Goal: Information Seeking & Learning: Learn about a topic

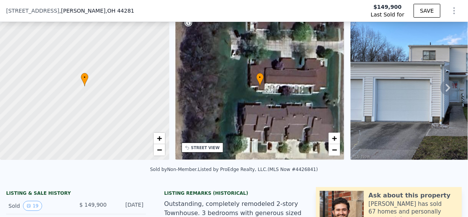
scroll to position [119, 0]
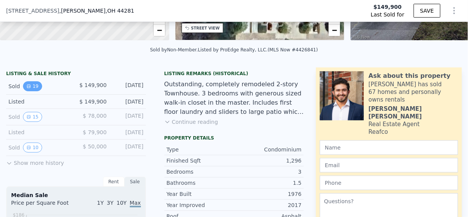
click at [29, 88] on icon "View historical data" at bounding box center [28, 86] width 5 height 5
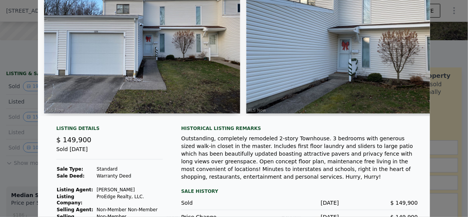
scroll to position [92, 0]
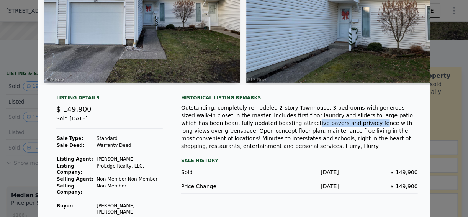
drag, startPoint x: 214, startPoint y: 123, endPoint x: 268, endPoint y: 123, distance: 54.7
click at [268, 123] on div "Outstanding, completely remodeled 2-story Townhouse. 3 bedrooms with generous s…" at bounding box center [299, 127] width 237 height 46
click at [237, 126] on div "Outstanding, completely remodeled 2-story Townhouse. 3 bedrooms with generous s…" at bounding box center [299, 127] width 237 height 46
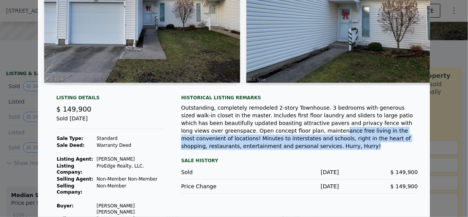
drag, startPoint x: 198, startPoint y: 133, endPoint x: 389, endPoint y: 142, distance: 191.2
click at [389, 142] on div "Outstanding, completely remodeled 2-story Townhouse. 3 bedrooms with generous s…" at bounding box center [299, 127] width 237 height 46
drag, startPoint x: 389, startPoint y: 142, endPoint x: 326, endPoint y: 143, distance: 62.8
click at [330, 144] on div "Outstanding, completely remodeled 2-story Townhouse. 3 bedrooms with generous s…" at bounding box center [299, 127] width 237 height 46
click at [273, 137] on div "Outstanding, completely remodeled 2-story Townhouse. 3 bedrooms with generous s…" at bounding box center [299, 127] width 237 height 46
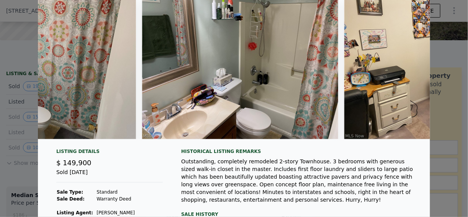
scroll to position [0, 0]
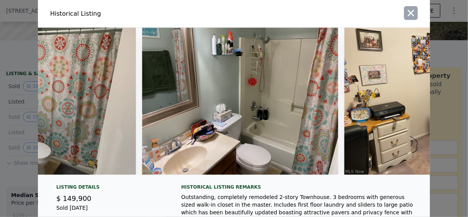
click at [407, 15] on icon "button" at bounding box center [410, 13] width 11 height 11
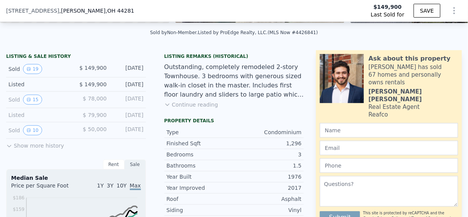
scroll to position [181, 0]
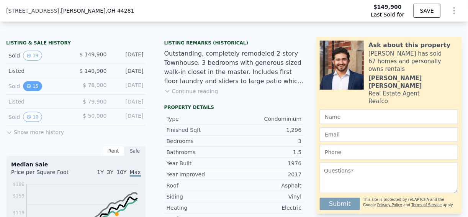
click at [27, 88] on icon "View historical data" at bounding box center [28, 86] width 3 height 3
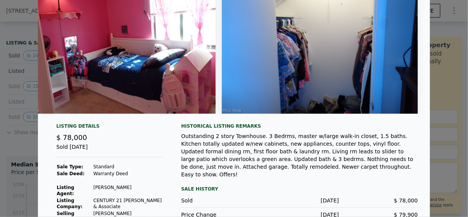
scroll to position [104, 0]
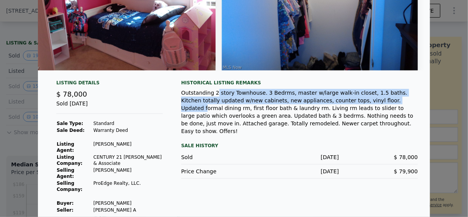
drag, startPoint x: 211, startPoint y: 98, endPoint x: 351, endPoint y: 106, distance: 140.3
click at [351, 106] on div "Outstanding 2 story Townhouse. 3 Bedrms, master w/large walk-in closet, 1.5 bat…" at bounding box center [299, 112] width 237 height 46
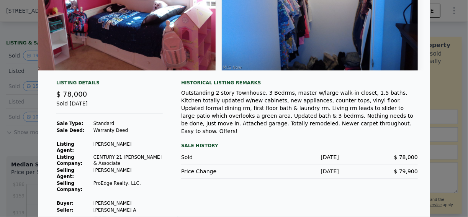
click at [279, 111] on div "Outstanding 2 story Townhouse. 3 Bedrms, master w/large walk-in closet, 1.5 bat…" at bounding box center [299, 112] width 237 height 46
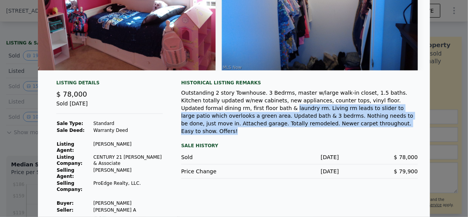
drag, startPoint x: 195, startPoint y: 114, endPoint x: 284, endPoint y: 128, distance: 89.5
click at [284, 128] on div "Outstanding 2 story Townhouse. 3 Bedrms, master w/large walk-in closet, 1.5 bat…" at bounding box center [299, 112] width 237 height 46
drag, startPoint x: 284, startPoint y: 128, endPoint x: 264, endPoint y: 128, distance: 19.5
click at [264, 128] on div "Outstanding 2 story Townhouse. 3 Bedrms, master w/large walk-in closet, 1.5 bat…" at bounding box center [299, 112] width 237 height 46
click at [256, 126] on div "Outstanding 2 story Townhouse. 3 Bedrms, master w/large walk-in closet, 1.5 bat…" at bounding box center [299, 112] width 237 height 46
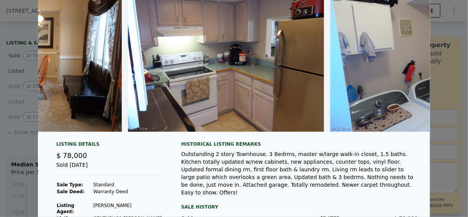
scroll to position [0, 1335]
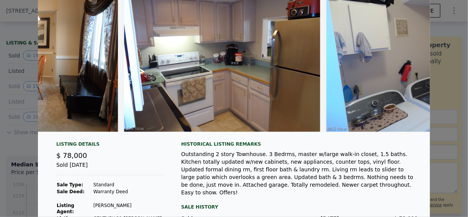
type input "$ 224,000"
type input "$ 52,103"
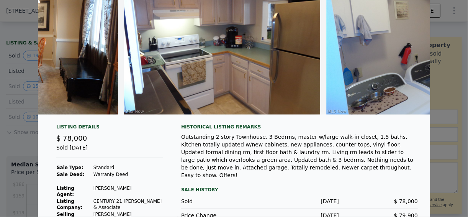
scroll to position [61, 0]
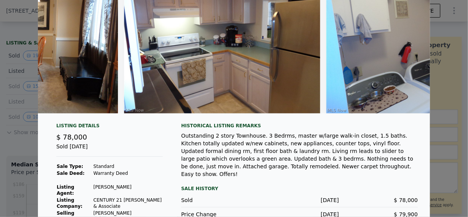
drag, startPoint x: 231, startPoint y: 118, endPoint x: 184, endPoint y: 117, distance: 47.5
click at [184, 117] on div at bounding box center [234, 42] width 392 height 153
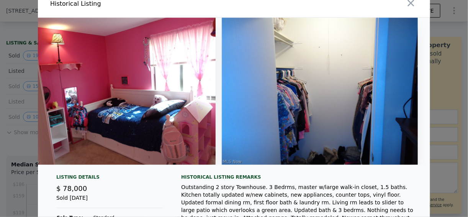
scroll to position [0, 0]
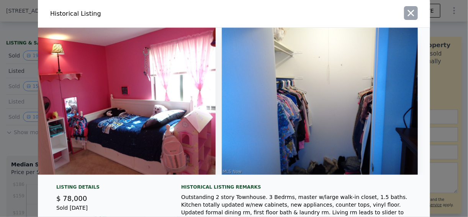
click at [405, 15] on icon "button" at bounding box center [410, 13] width 11 height 11
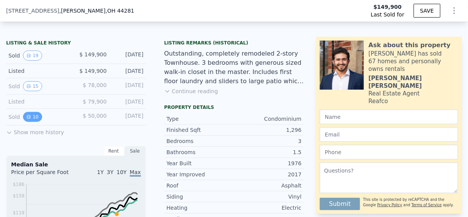
click at [28, 118] on icon "View historical data" at bounding box center [28, 116] width 3 height 3
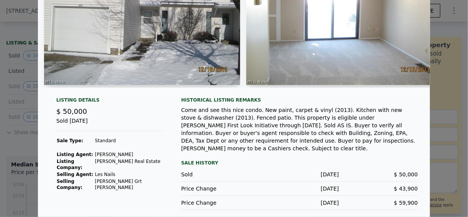
scroll to position [90, 0]
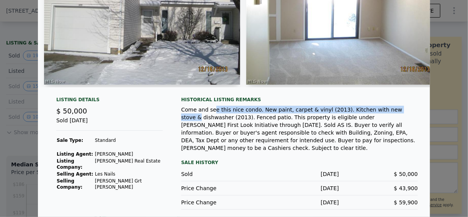
drag, startPoint x: 208, startPoint y: 114, endPoint x: 377, endPoint y: 114, distance: 168.4
click at [377, 114] on div "Come and see this nice condo. New paint, carpet & vinyl (2013). Kitchen with ne…" at bounding box center [299, 129] width 237 height 46
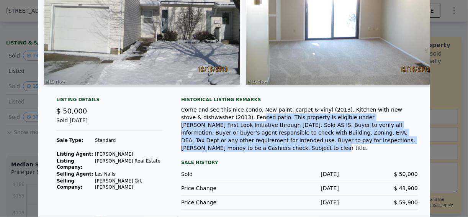
drag, startPoint x: 204, startPoint y: 123, endPoint x: 337, endPoint y: 141, distance: 134.9
click at [337, 141] on div "Come and see this nice condo. New paint, carpet & vinyl (2013). Kitchen with ne…" at bounding box center [299, 129] width 237 height 46
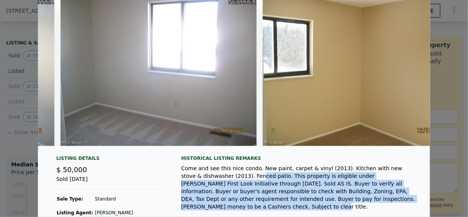
scroll to position [0, 1483]
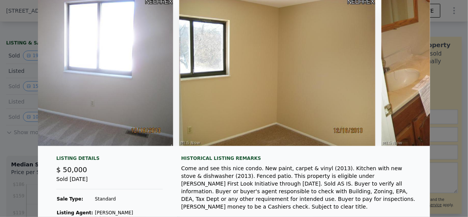
drag, startPoint x: 388, startPoint y: 150, endPoint x: 424, endPoint y: 152, distance: 36.0
click at [424, 152] on div at bounding box center [234, 75] width 392 height 153
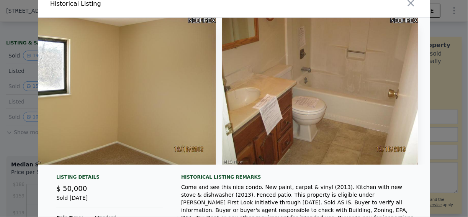
scroll to position [0, 0]
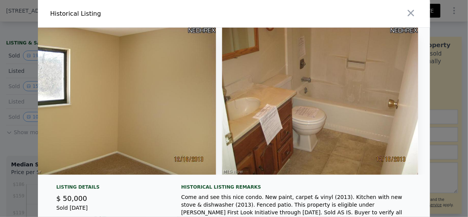
click at [412, 15] on button "button" at bounding box center [411, 13] width 14 height 14
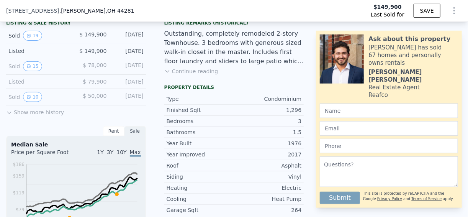
scroll to position [211, 0]
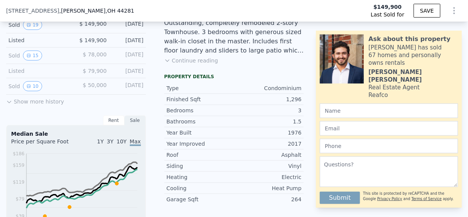
click at [30, 105] on button "Show more history" at bounding box center [35, 100] width 58 height 11
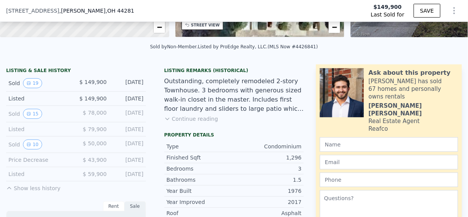
scroll to position [150, 0]
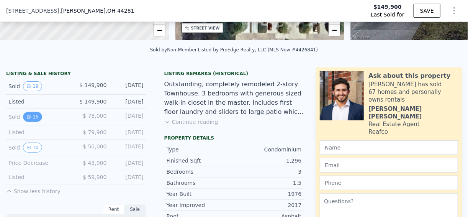
click at [32, 120] on button "15" at bounding box center [32, 117] width 19 height 10
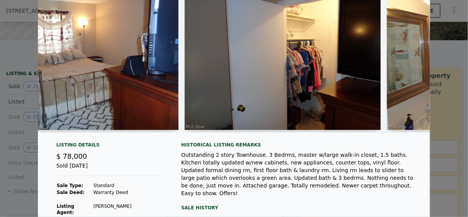
scroll to position [0, 1901]
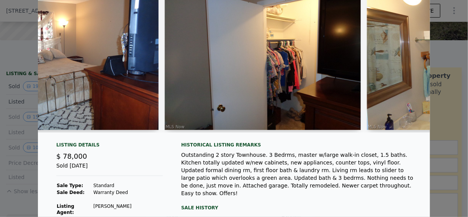
drag, startPoint x: 339, startPoint y: 131, endPoint x: 360, endPoint y: 131, distance: 21.1
click at [360, 131] on div at bounding box center [234, 58] width 392 height 150
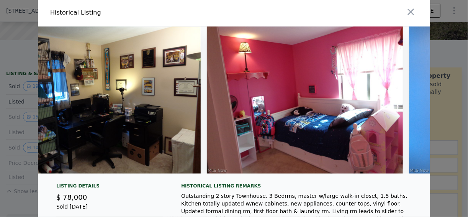
scroll to position [0, 0]
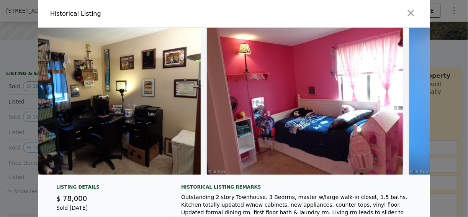
click at [413, 18] on icon "button" at bounding box center [410, 13] width 11 height 11
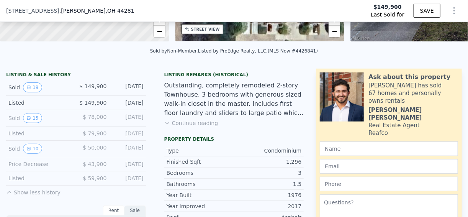
scroll to position [181, 0]
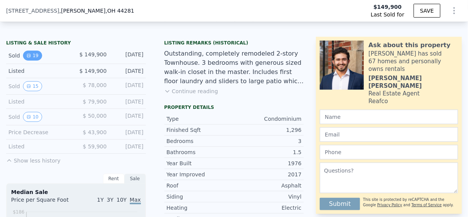
click at [32, 59] on button "19" at bounding box center [32, 56] width 19 height 10
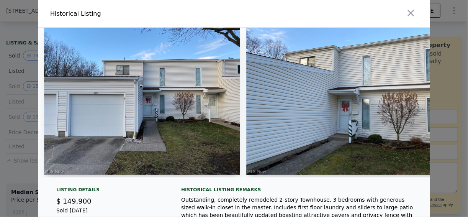
scroll to position [94, 0]
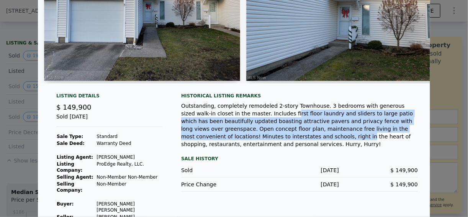
drag, startPoint x: 232, startPoint y: 119, endPoint x: 409, endPoint y: 130, distance: 177.6
click at [409, 130] on div "Outstanding, completely remodeled 2-story Townhouse. 3 bedrooms with generous s…" at bounding box center [299, 125] width 237 height 46
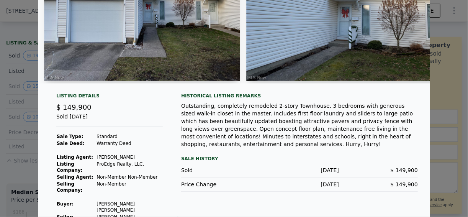
click at [288, 154] on div "Sale History" at bounding box center [299, 158] width 237 height 9
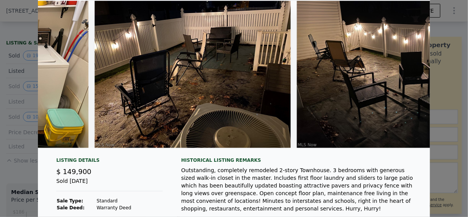
scroll to position [0, 0]
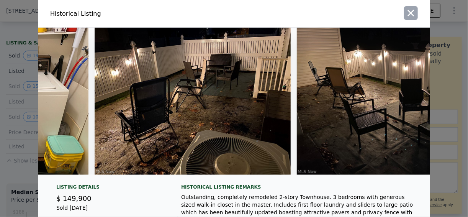
click at [412, 15] on icon "button" at bounding box center [410, 13] width 11 height 11
